Goal: Find specific page/section: Find specific page/section

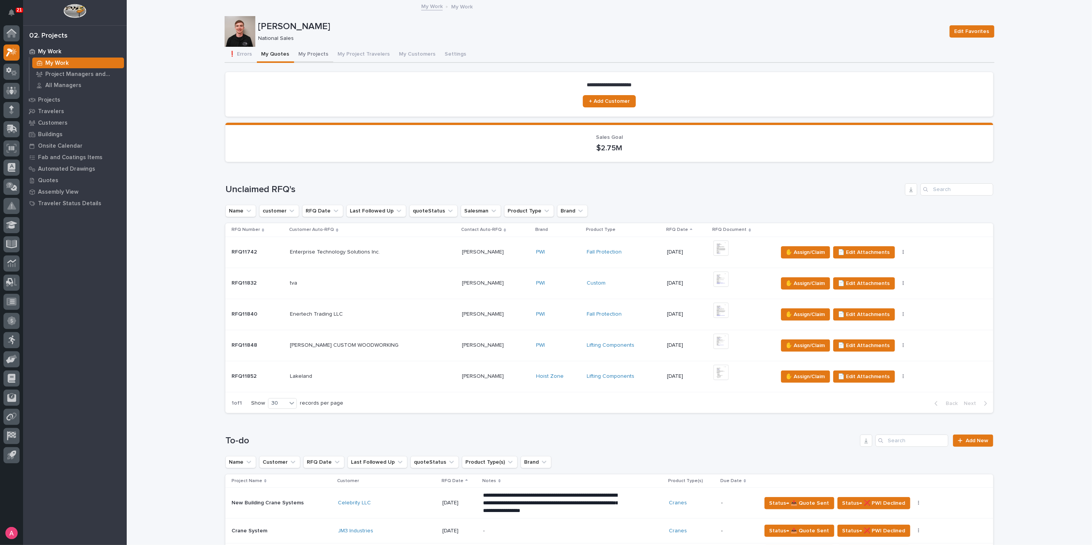
click at [302, 55] on button "My Projects" at bounding box center [313, 55] width 39 height 16
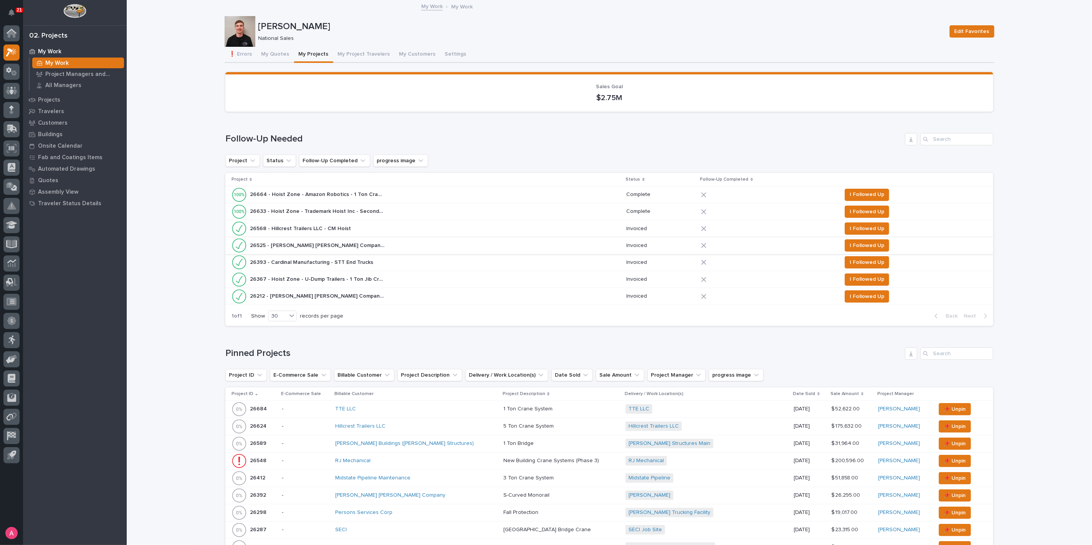
scroll to position [128, 0]
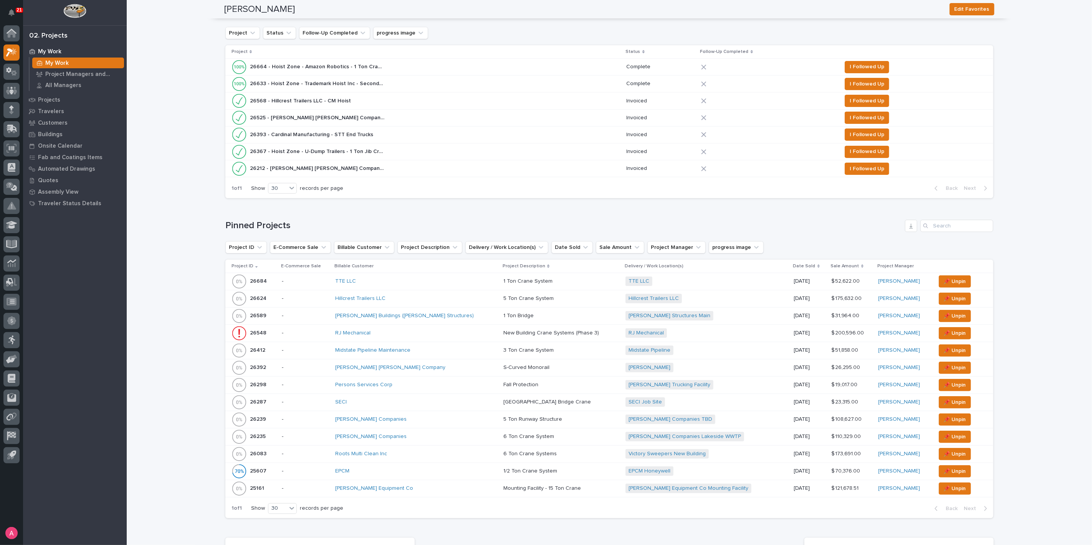
click at [420, 366] on div "[PERSON_NAME] [PERSON_NAME] Company" at bounding box center [402, 368] width 134 height 7
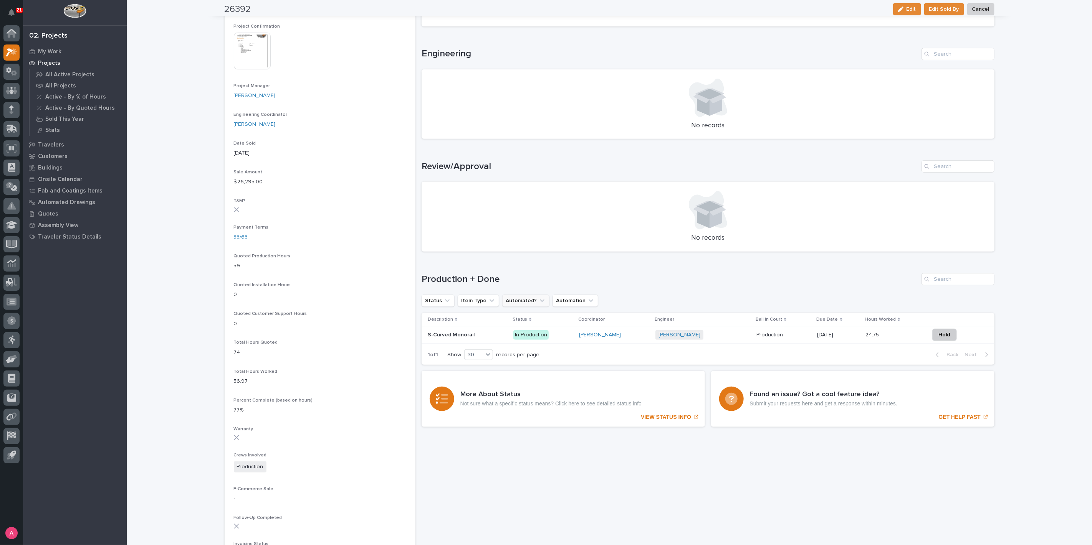
scroll to position [298, 0]
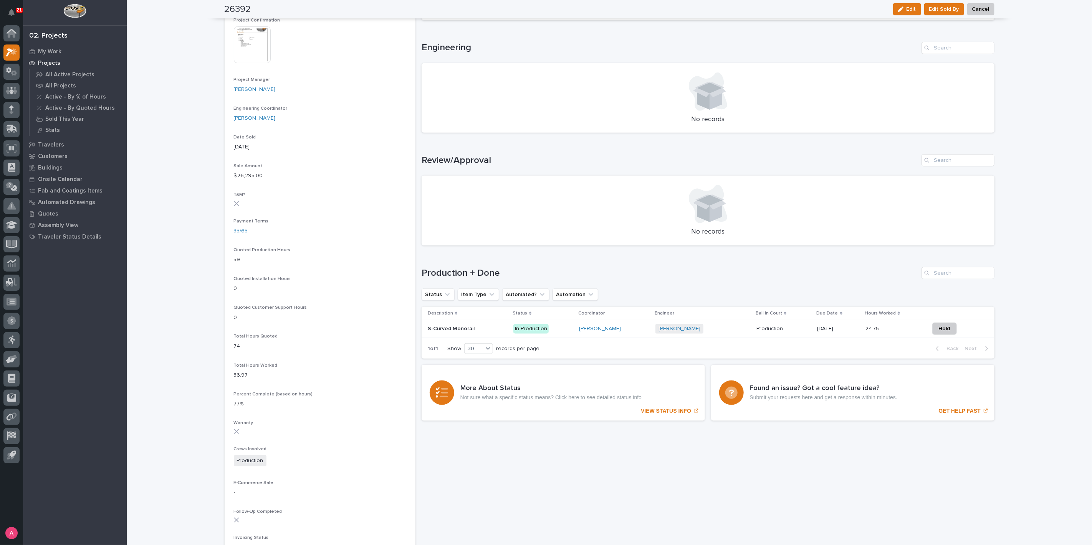
click at [488, 328] on p at bounding box center [468, 329] width 80 height 7
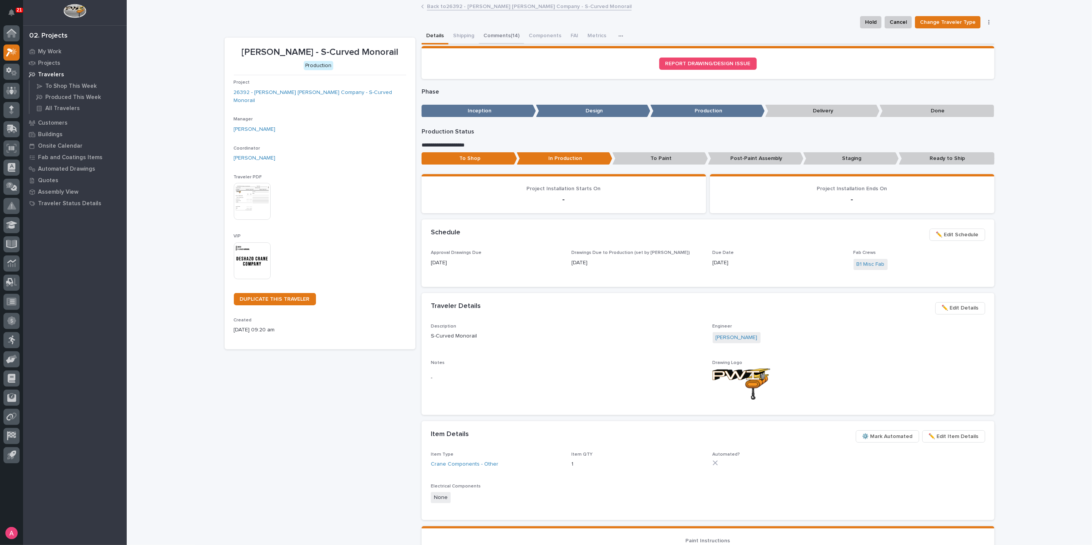
click at [489, 36] on button "Comments (14)" at bounding box center [501, 36] width 45 height 16
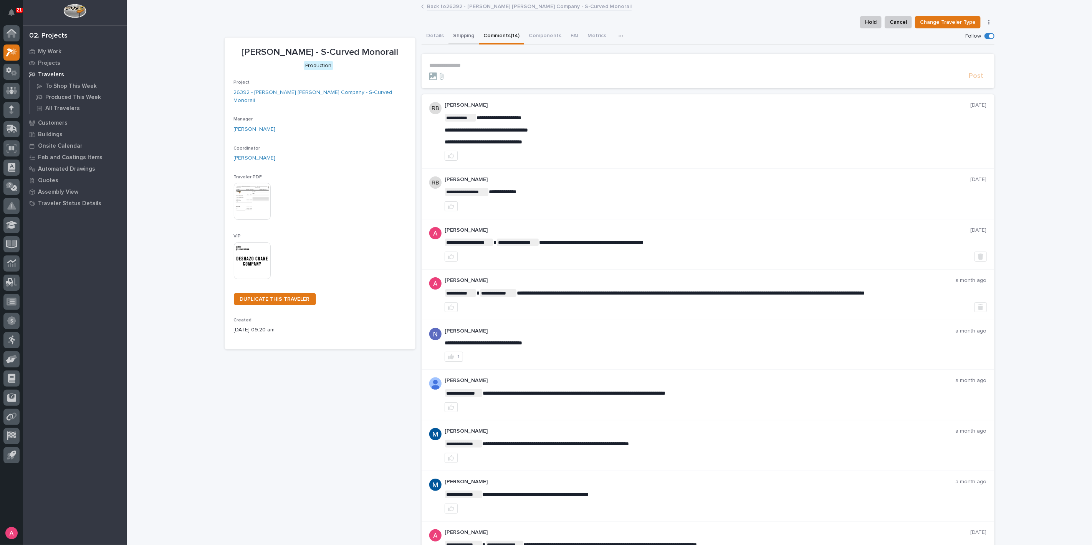
click at [450, 35] on button "Shipping" at bounding box center [463, 36] width 30 height 16
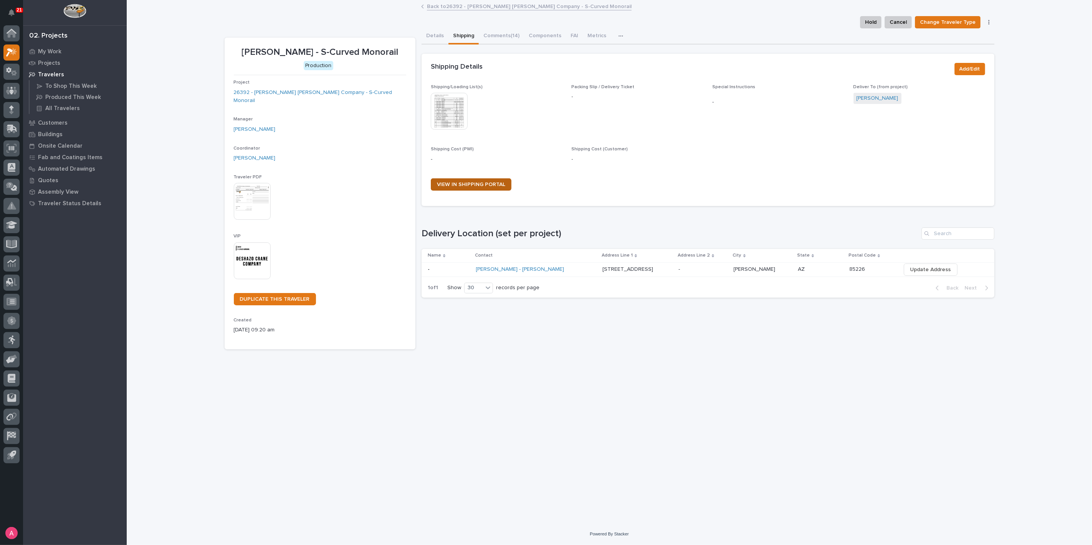
click at [455, 182] on span "VIEW IN SHIPPING PORTAL" at bounding box center [471, 184] width 68 height 5
